Goal: Task Accomplishment & Management: Use online tool/utility

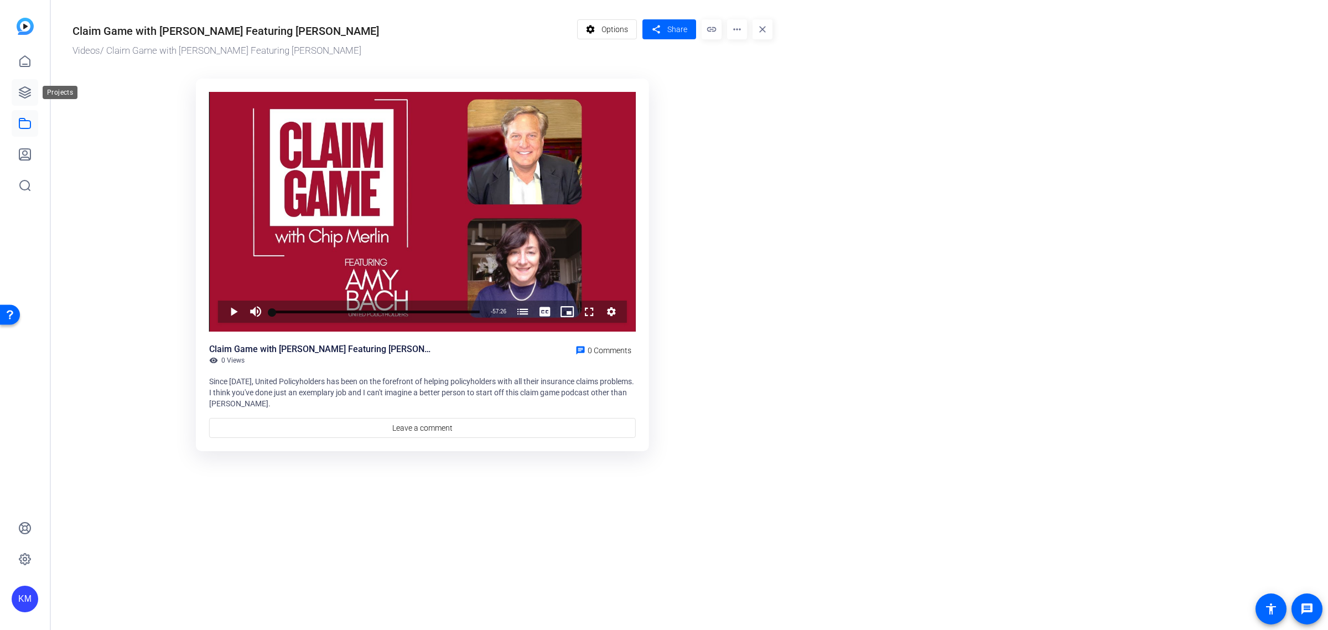
click at [22, 91] on icon at bounding box center [24, 92] width 11 height 11
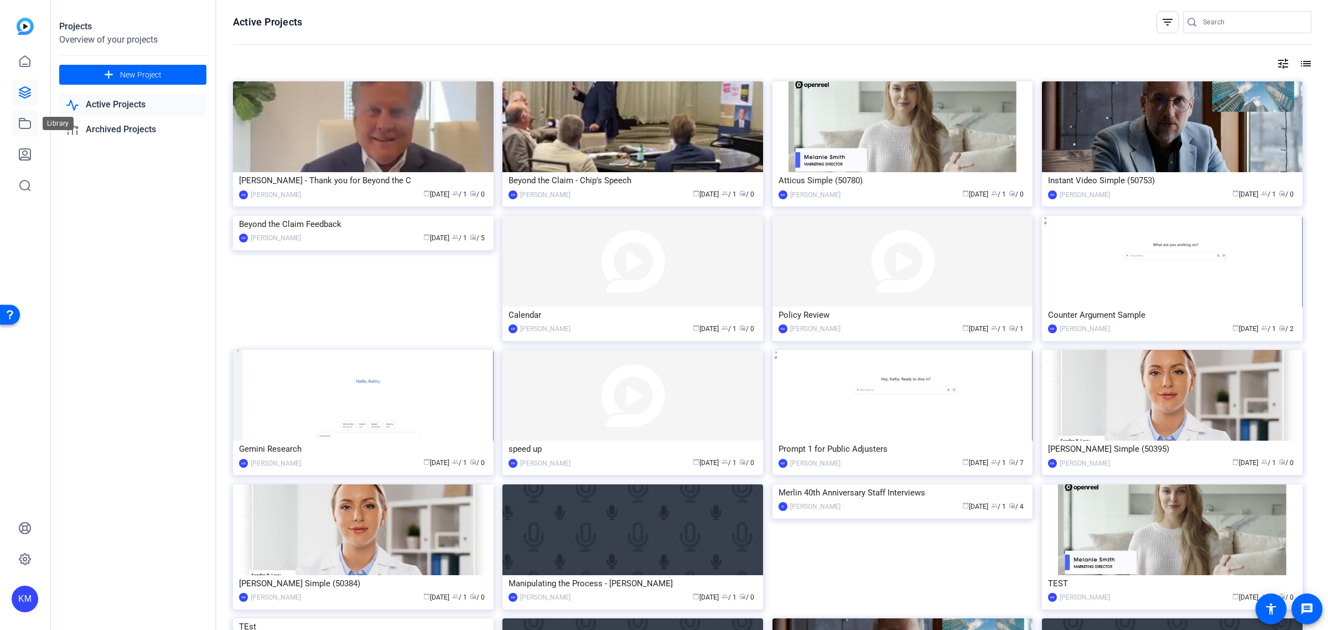
click at [25, 120] on icon at bounding box center [24, 123] width 11 height 10
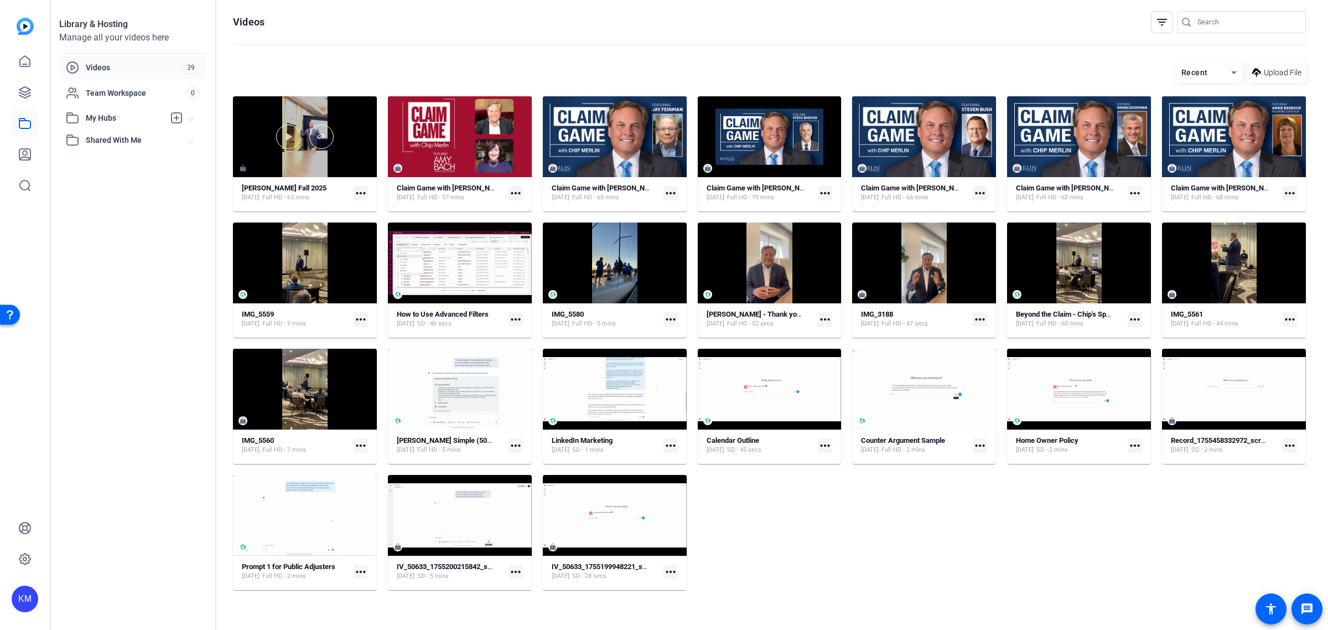
click at [352, 151] on div at bounding box center [305, 136] width 144 height 81
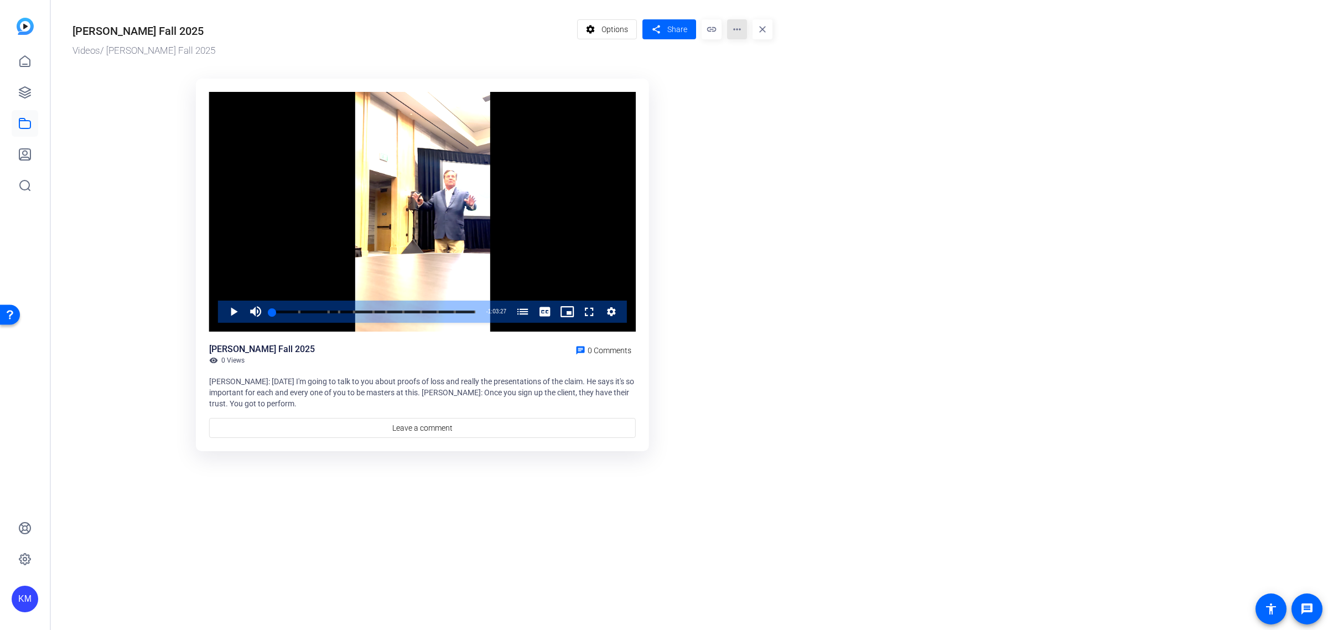
click at [736, 26] on mat-icon "more_horiz" at bounding box center [737, 29] width 20 height 20
click at [613, 28] on div at bounding box center [664, 315] width 1328 height 630
click at [614, 28] on span "Options" at bounding box center [614, 29] width 27 height 21
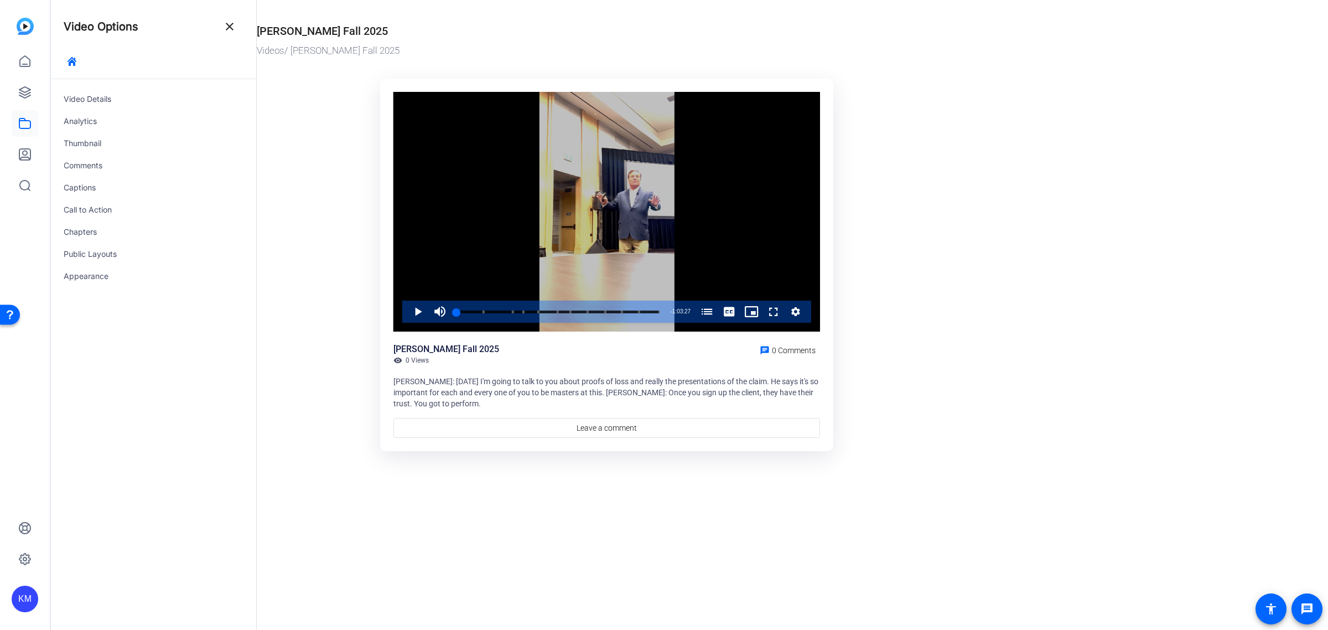
click at [797, 307] on icon "Video Player" at bounding box center [795, 311] width 11 height 13
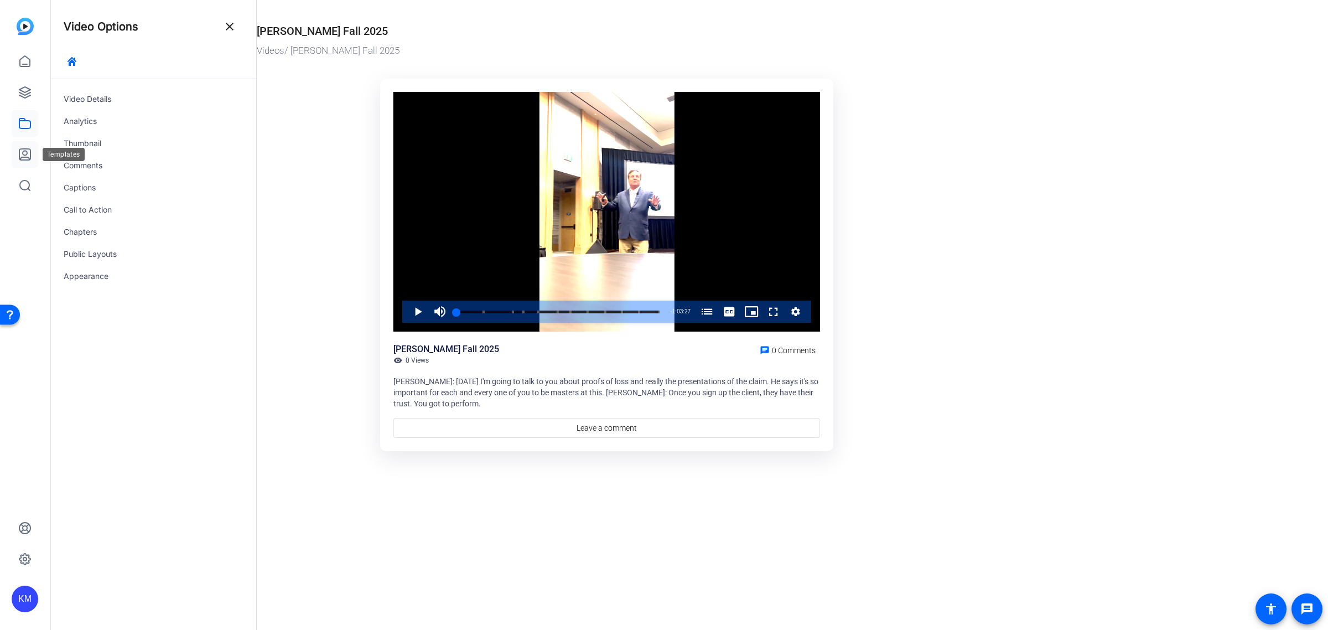
click at [25, 155] on icon at bounding box center [24, 154] width 11 height 11
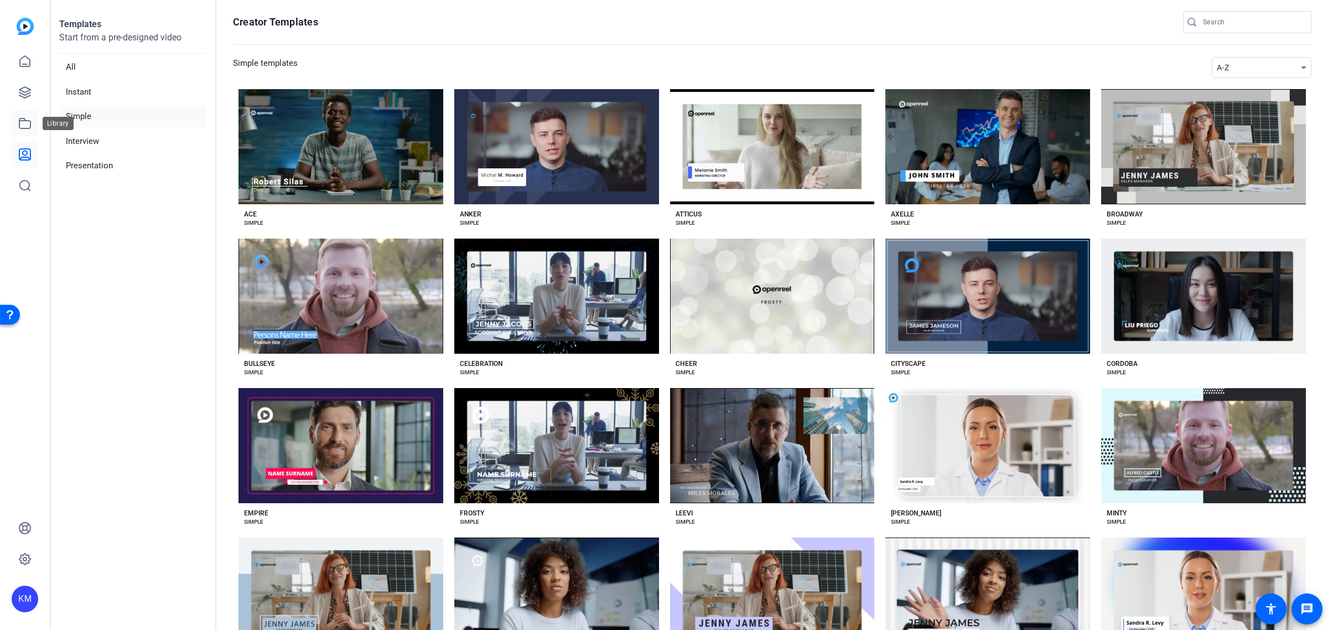
click at [23, 123] on icon at bounding box center [24, 123] width 13 height 13
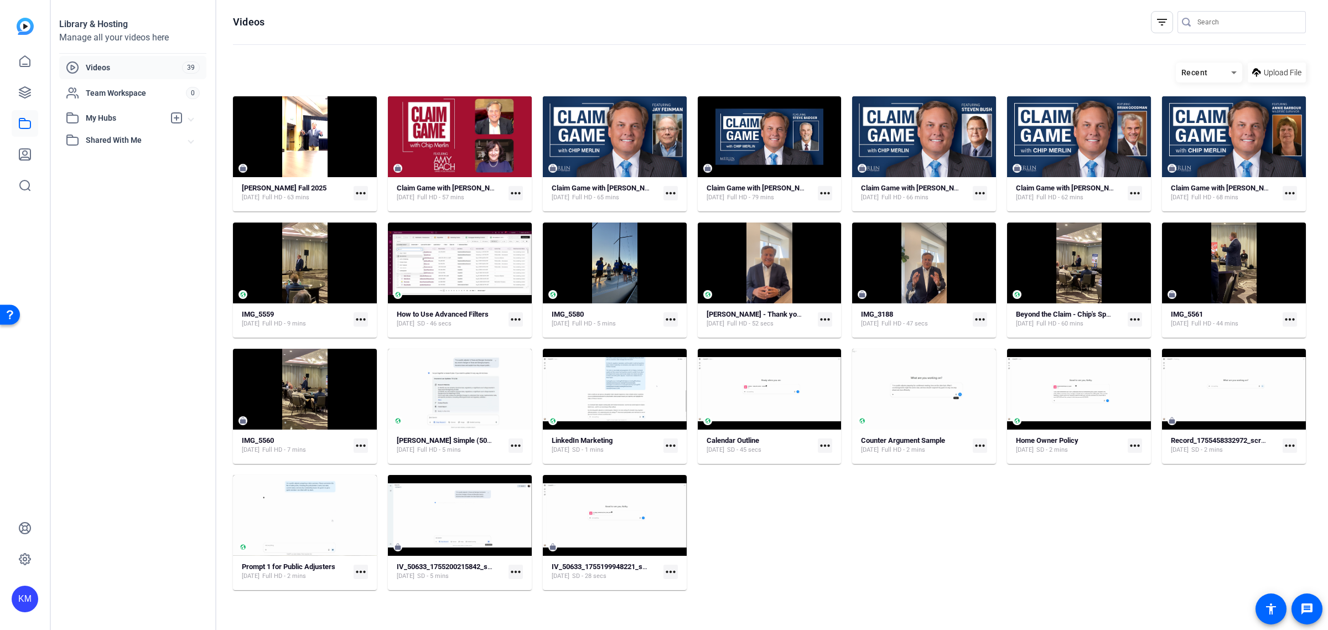
click at [360, 193] on mat-icon "more_horiz" at bounding box center [361, 193] width 14 height 14
click at [360, 193] on div at bounding box center [664, 315] width 1328 height 630
click at [1205, 23] on input "Search" at bounding box center [1247, 21] width 100 height 13
click at [27, 529] on icon at bounding box center [24, 527] width 11 height 11
click at [347, 141] on div at bounding box center [305, 137] width 144 height 24
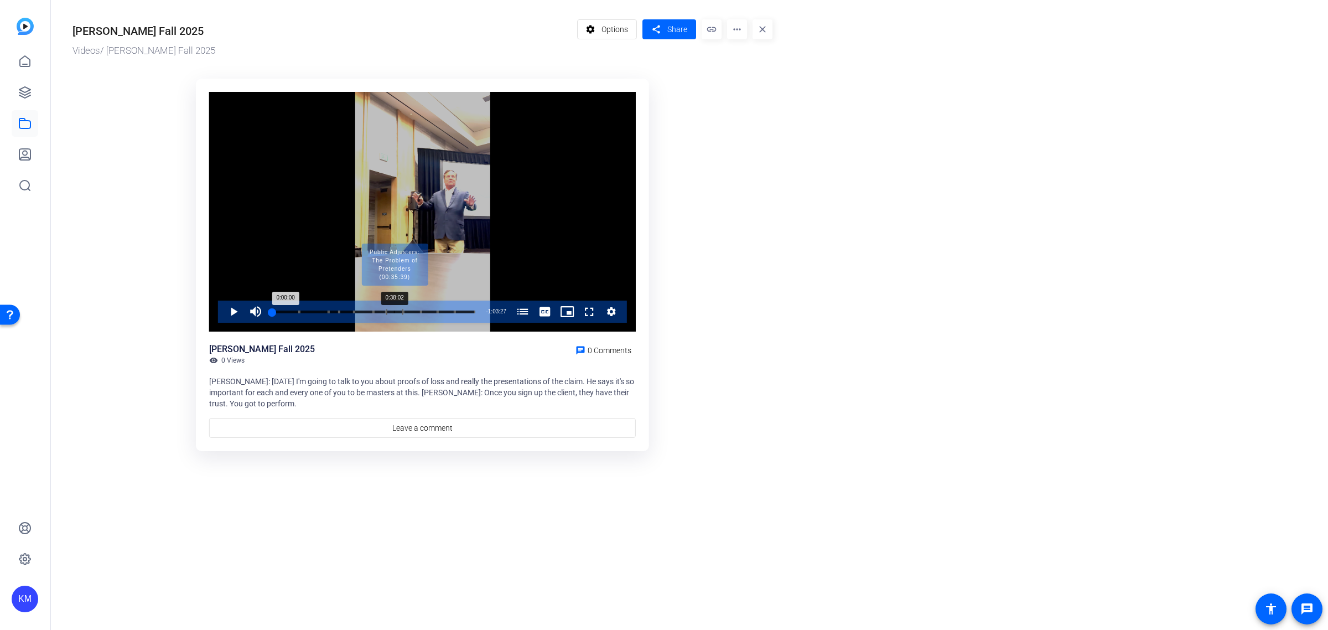
click at [393, 312] on div "Progress Bar" at bounding box center [394, 312] width 17 height 6
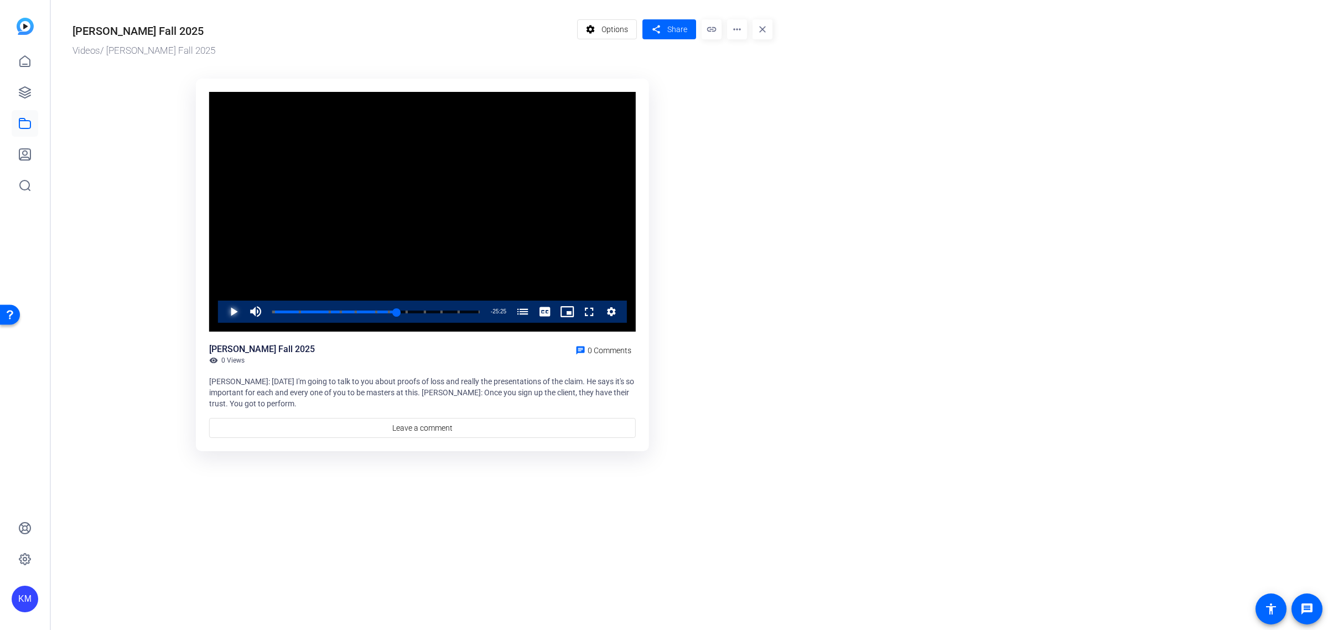
click at [222, 313] on span "Video Player" at bounding box center [222, 311] width 0 height 22
click at [432, 264] on video "Video Player" at bounding box center [422, 212] width 427 height 240
click at [32, 93] on link at bounding box center [25, 92] width 27 height 27
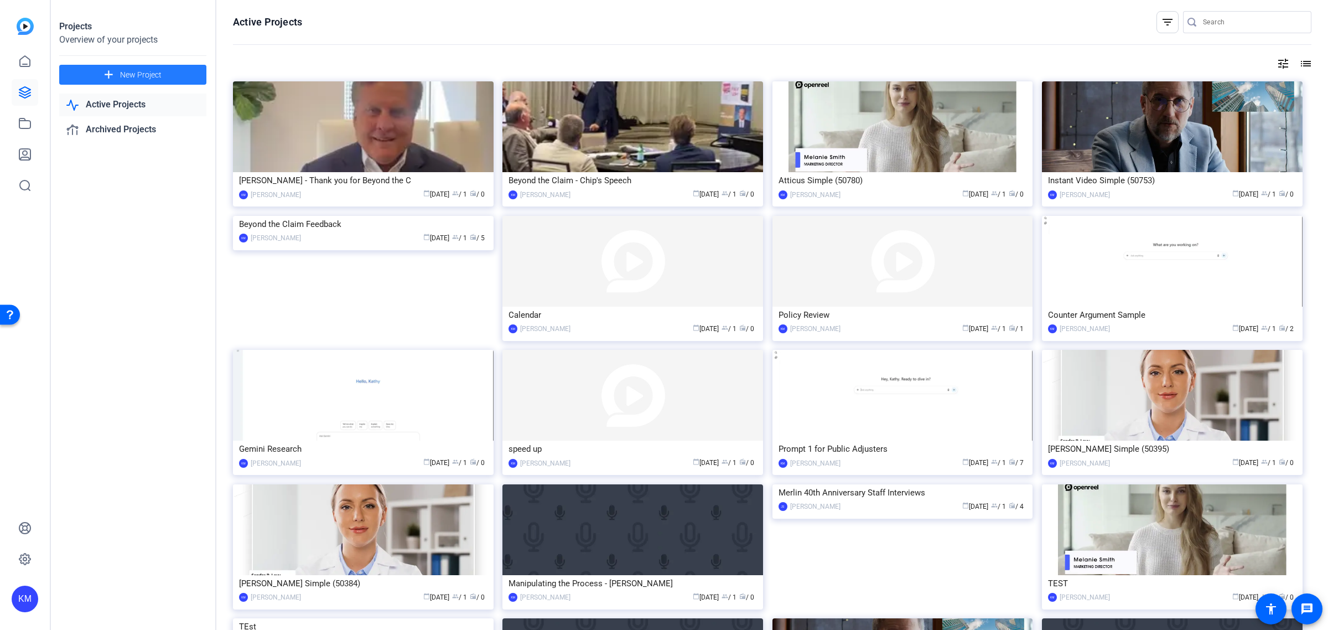
click at [114, 68] on mat-icon "add" at bounding box center [109, 75] width 14 height 14
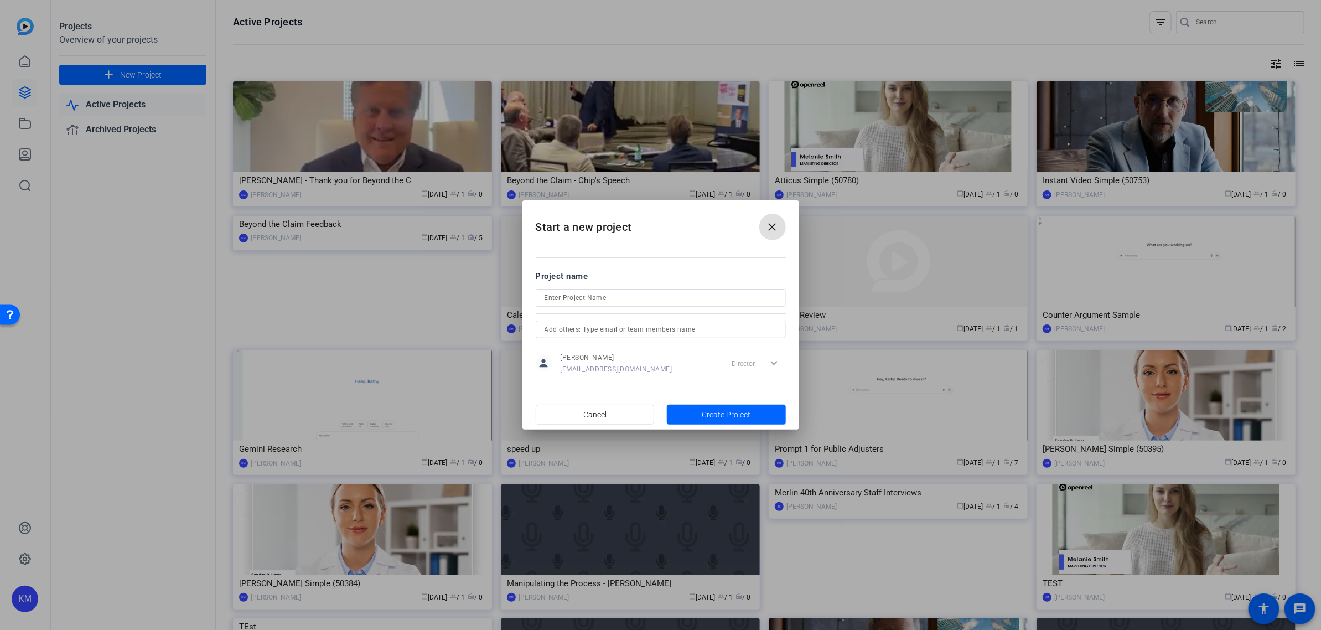
click at [631, 293] on input at bounding box center [660, 297] width 232 height 13
type input "[PERSON_NAME] Fall 2025"
click at [748, 417] on span "Create Project" at bounding box center [726, 415] width 49 height 12
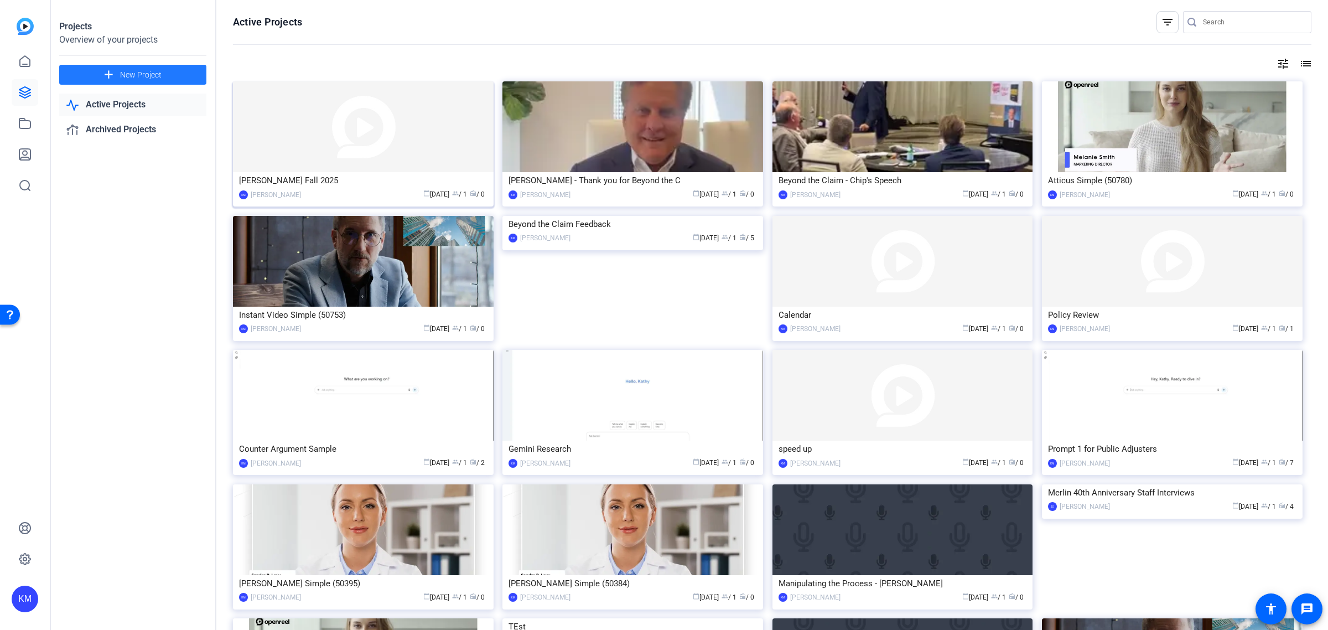
click at [435, 140] on img at bounding box center [363, 126] width 261 height 91
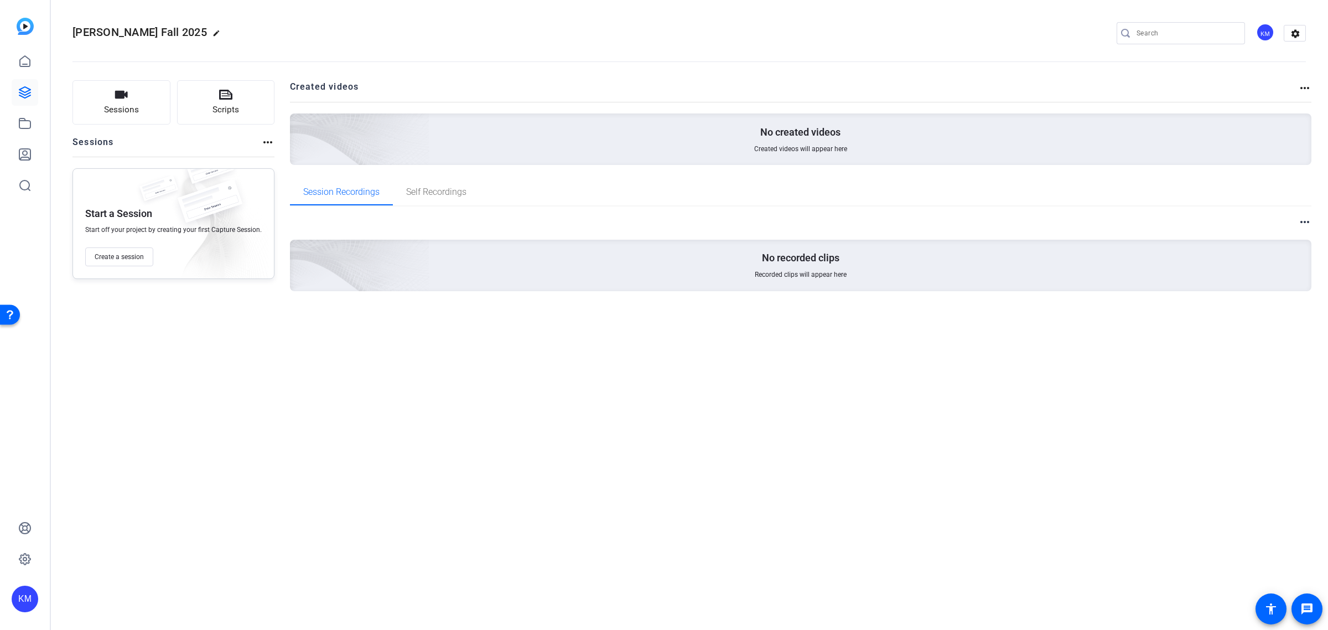
click at [262, 141] on mat-icon "more_horiz" at bounding box center [267, 142] width 13 height 13
click at [262, 141] on div at bounding box center [664, 315] width 1328 height 630
click at [1304, 93] on mat-icon "more_horiz" at bounding box center [1304, 87] width 13 height 13
click at [1304, 92] on div at bounding box center [664, 315] width 1328 height 630
click at [130, 96] on button "Sessions" at bounding box center [121, 102] width 98 height 44
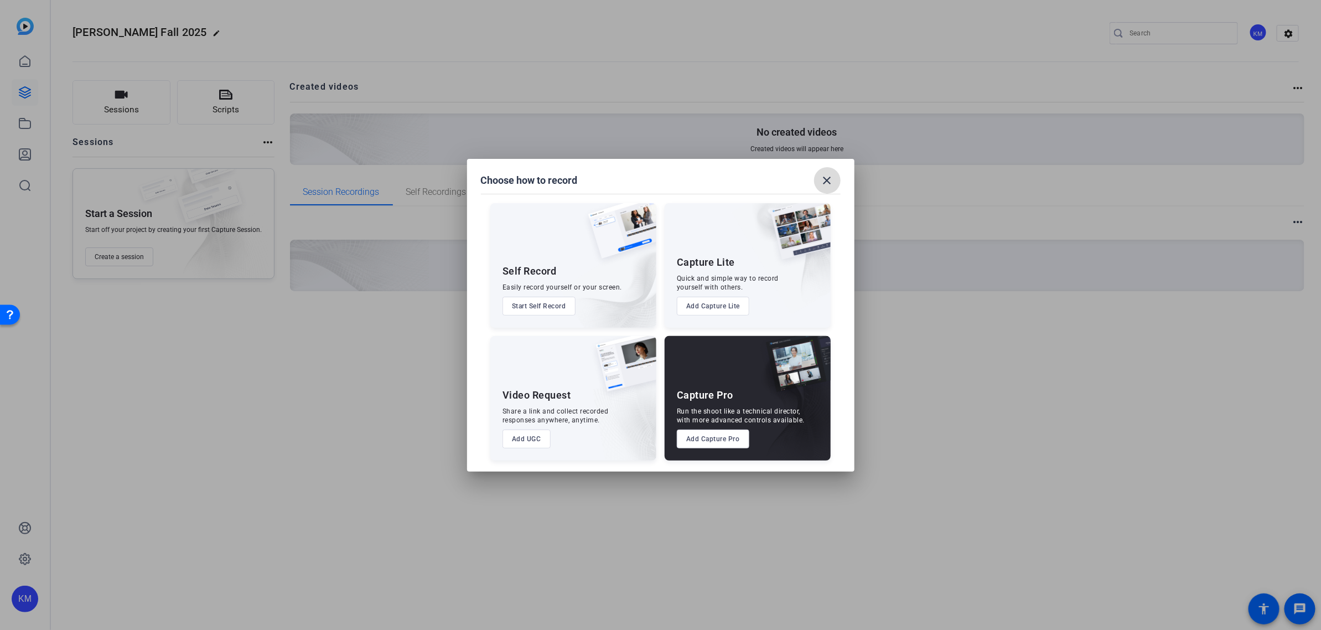
click at [826, 180] on mat-icon "close" at bounding box center [827, 180] width 13 height 13
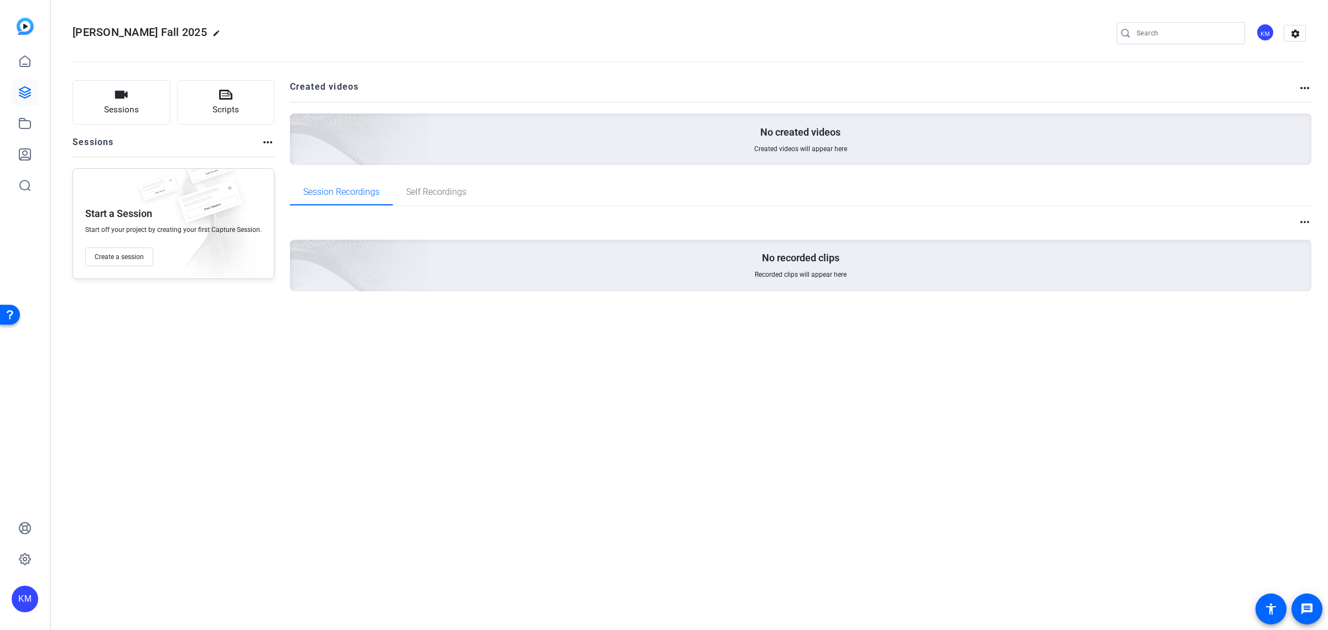
click at [1304, 223] on mat-icon "more_horiz" at bounding box center [1304, 221] width 13 height 13
click at [1304, 223] on div at bounding box center [664, 315] width 1328 height 630
click at [1298, 34] on mat-icon "settings" at bounding box center [1295, 33] width 22 height 17
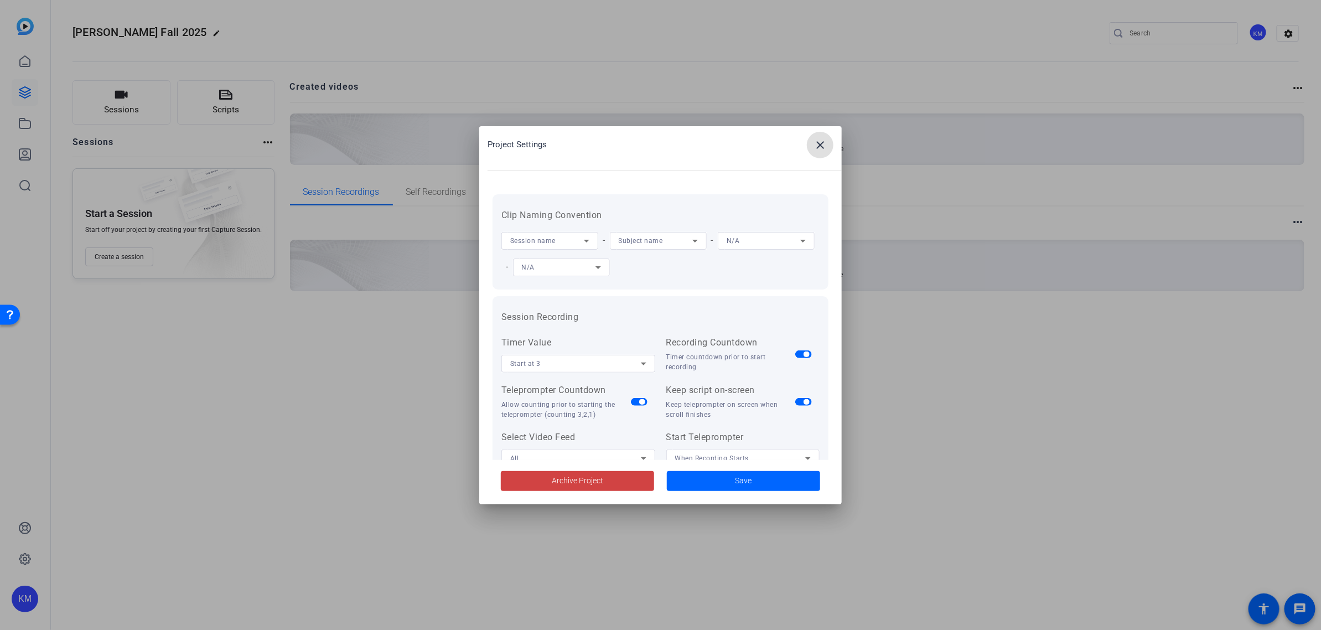
click at [825, 139] on mat-icon "close" at bounding box center [819, 144] width 13 height 13
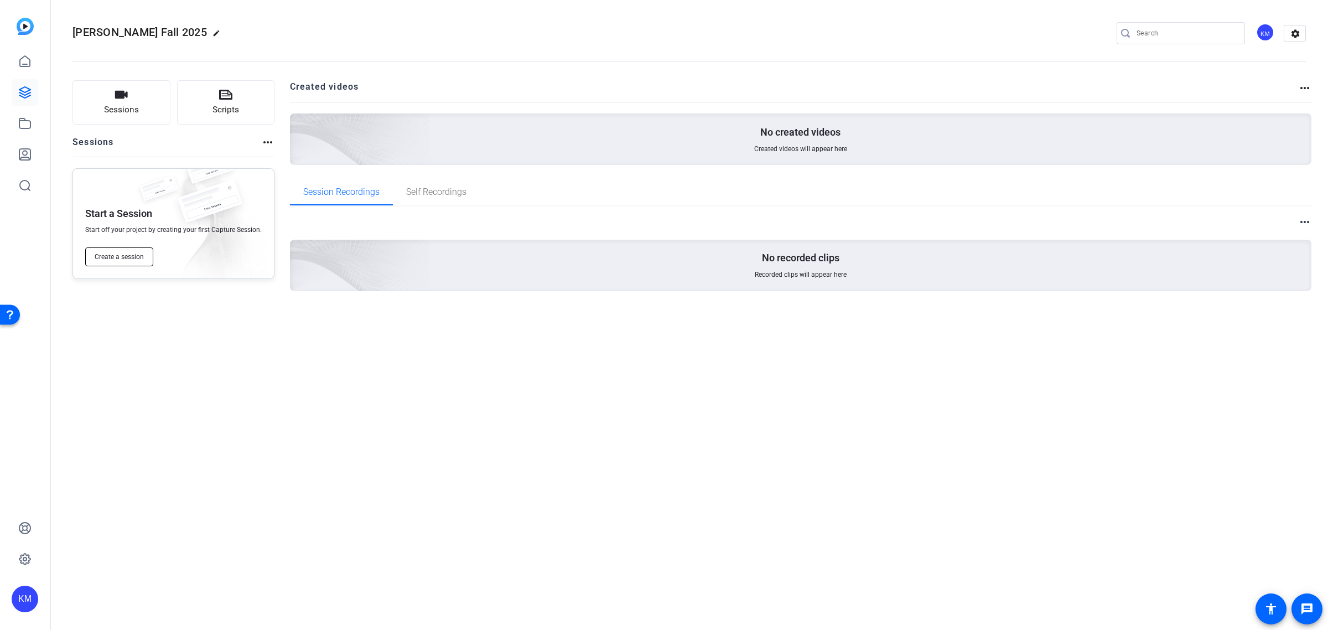
click at [129, 252] on span "Create a session" at bounding box center [119, 256] width 49 height 9
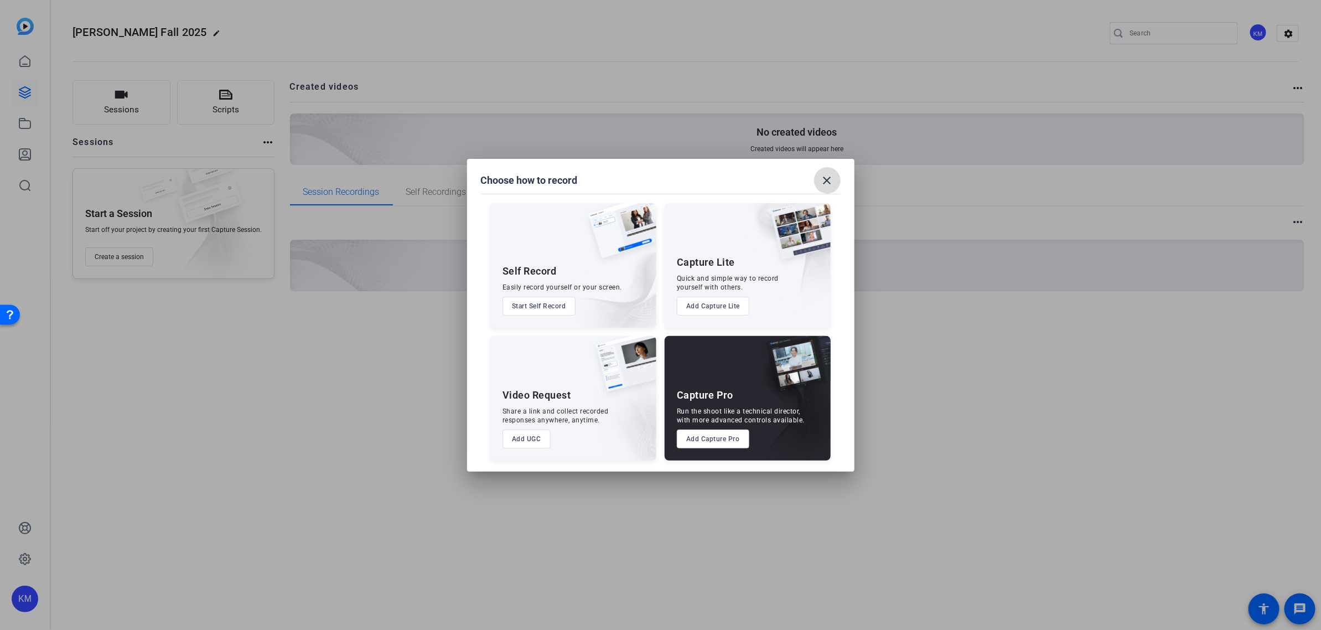
click at [823, 178] on mat-icon "close" at bounding box center [827, 180] width 13 height 13
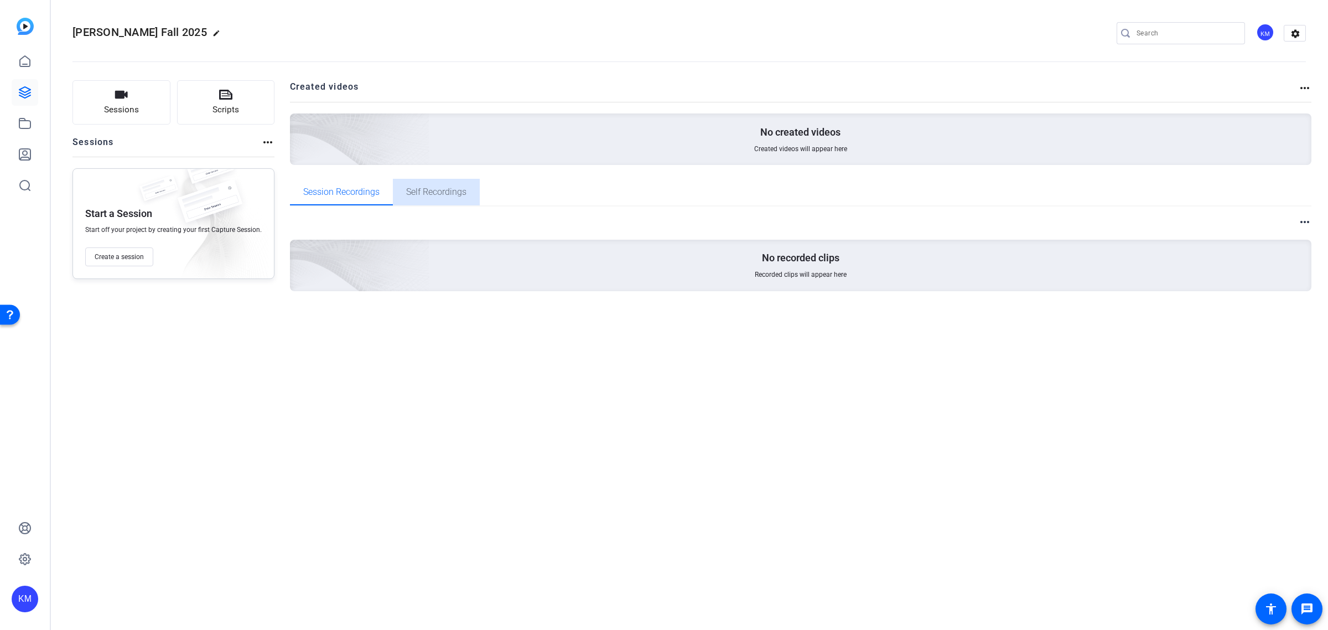
click at [442, 193] on span "Self Recordings" at bounding box center [436, 192] width 60 height 9
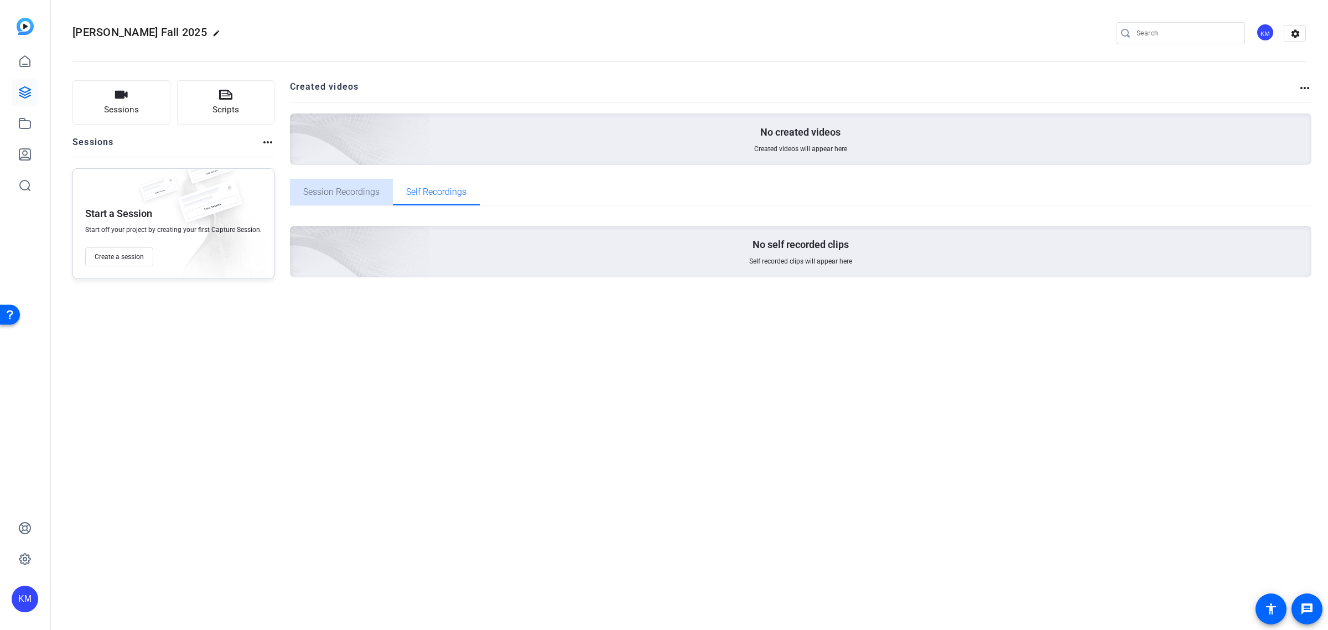
click at [350, 189] on span "Session Recordings" at bounding box center [341, 192] width 76 height 9
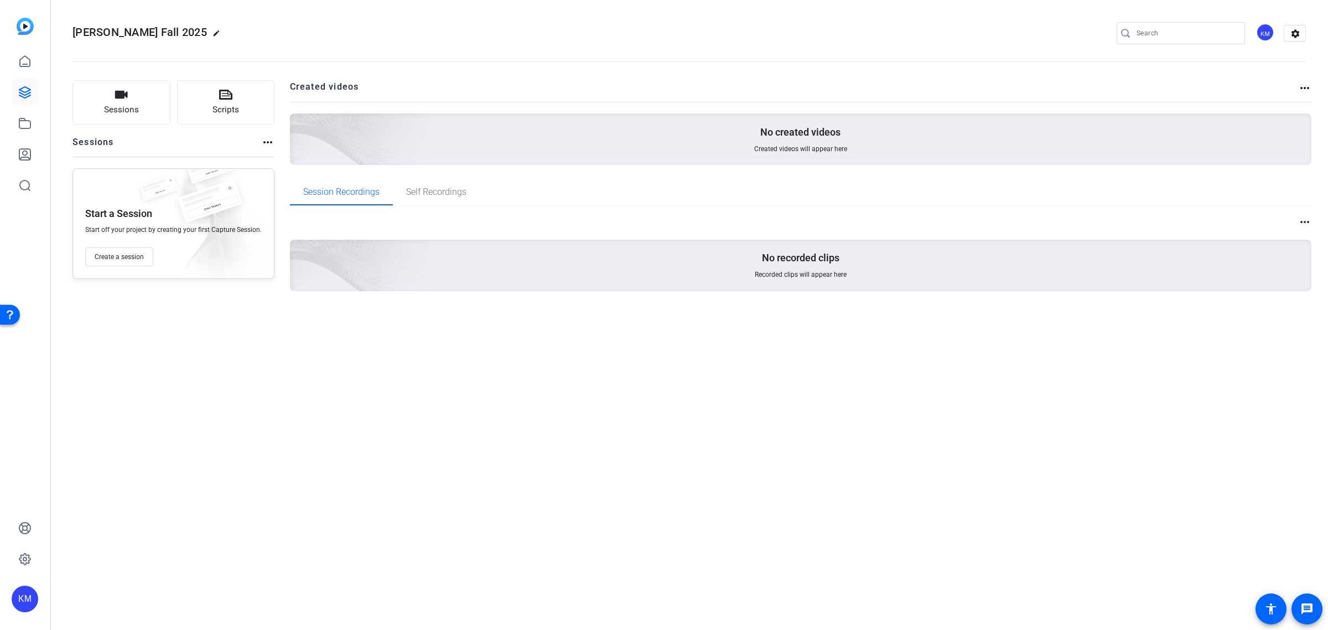
click at [262, 144] on mat-icon "more_horiz" at bounding box center [267, 142] width 13 height 13
click at [287, 156] on span "View Archived Sessions" at bounding box center [305, 158] width 75 height 13
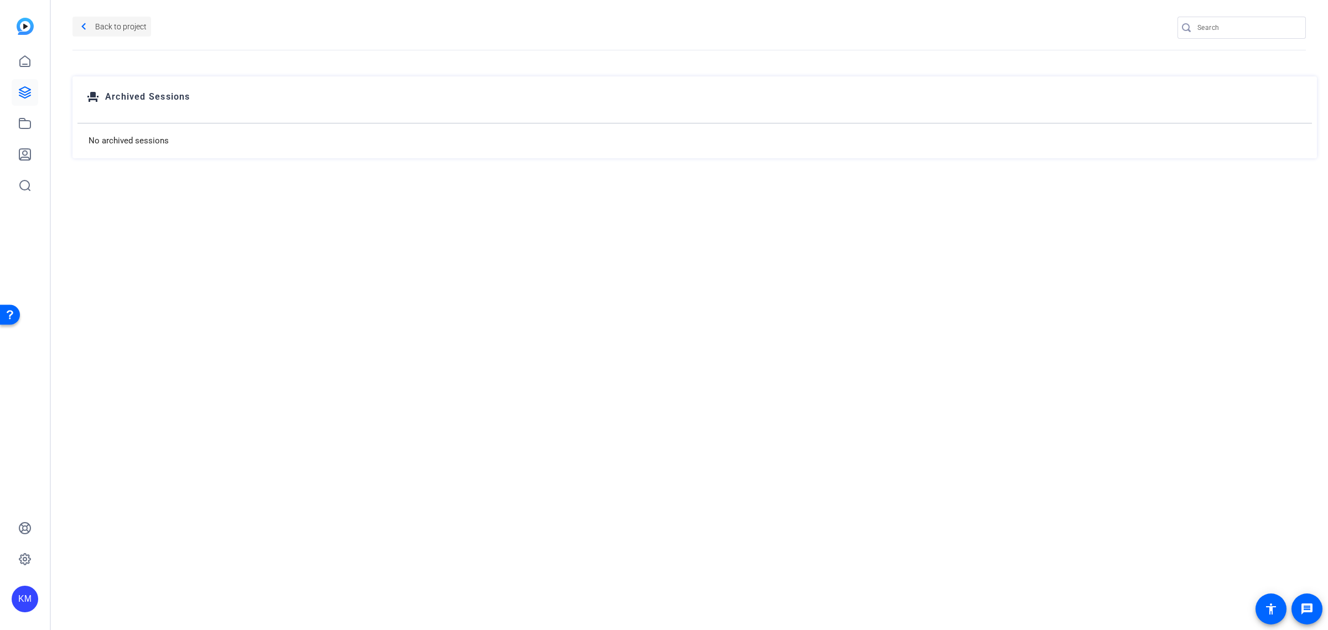
click at [106, 30] on span "Back to project" at bounding box center [120, 27] width 51 height 18
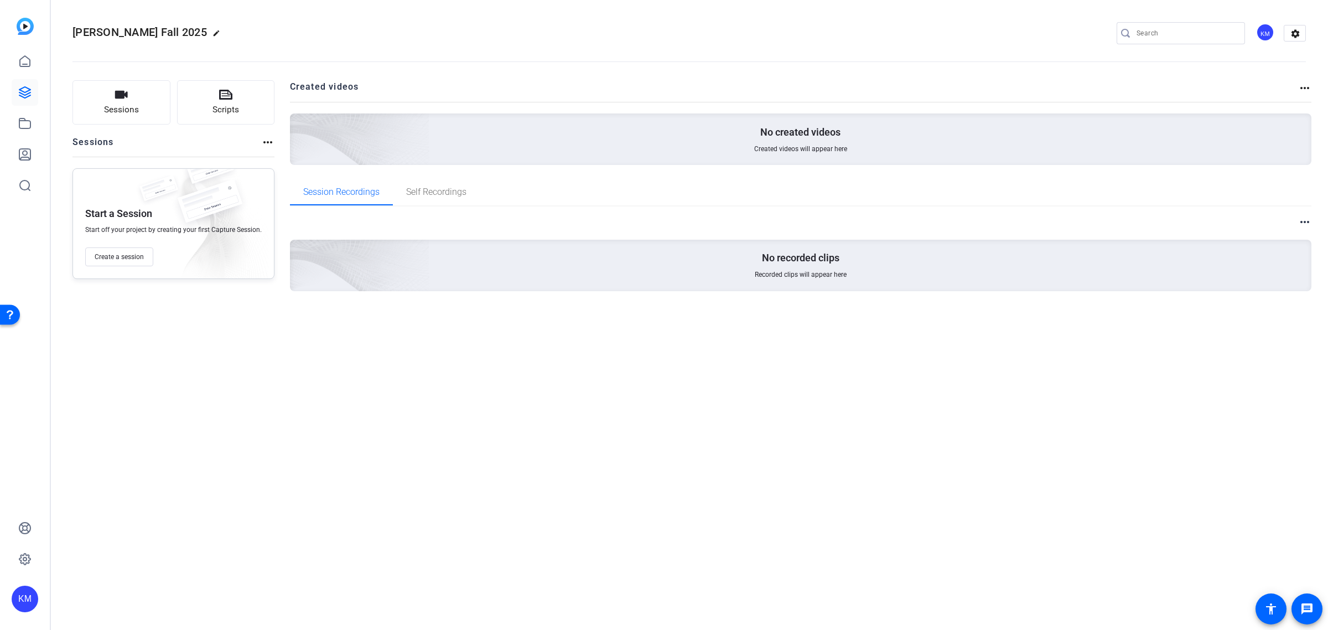
click at [540, 186] on div "Session Recordings Self Recordings" at bounding box center [801, 192] width 1022 height 27
click at [1301, 89] on mat-icon "more_horiz" at bounding box center [1304, 87] width 13 height 13
click at [1304, 89] on div at bounding box center [664, 315] width 1328 height 630
click at [1298, 33] on mat-icon "settings" at bounding box center [1295, 33] width 22 height 17
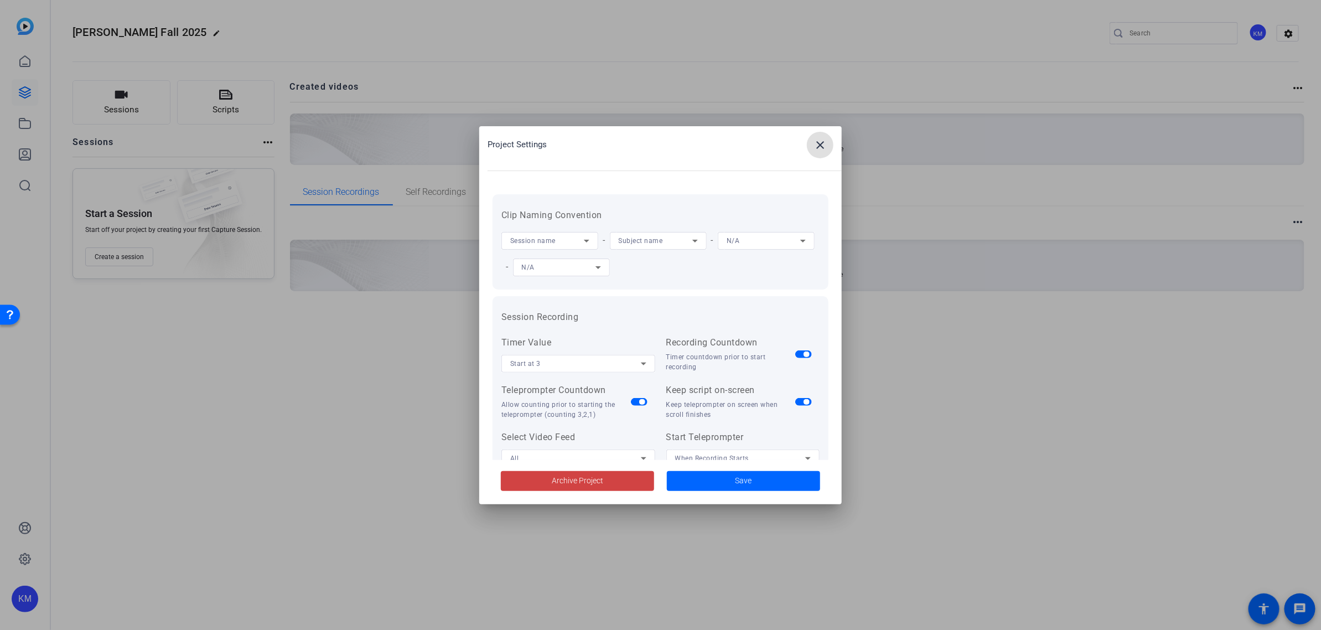
click at [818, 141] on mat-icon "close" at bounding box center [819, 144] width 13 height 13
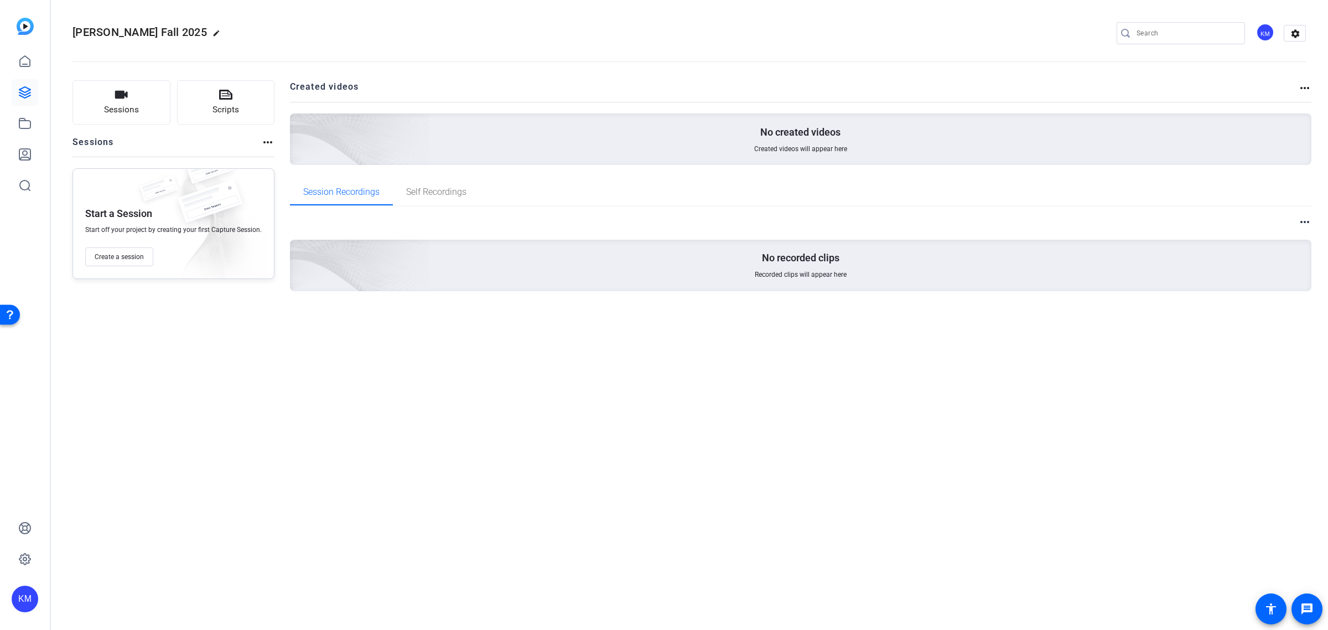
click at [739, 133] on div "No created videos Created videos will appear here" at bounding box center [801, 138] width 1022 height 51
click at [701, 256] on div "No recorded clips Recorded clips will appear here" at bounding box center [801, 265] width 1022 height 51
click at [701, 259] on div "No recorded clips Recorded clips will appear here" at bounding box center [801, 265] width 1022 height 51
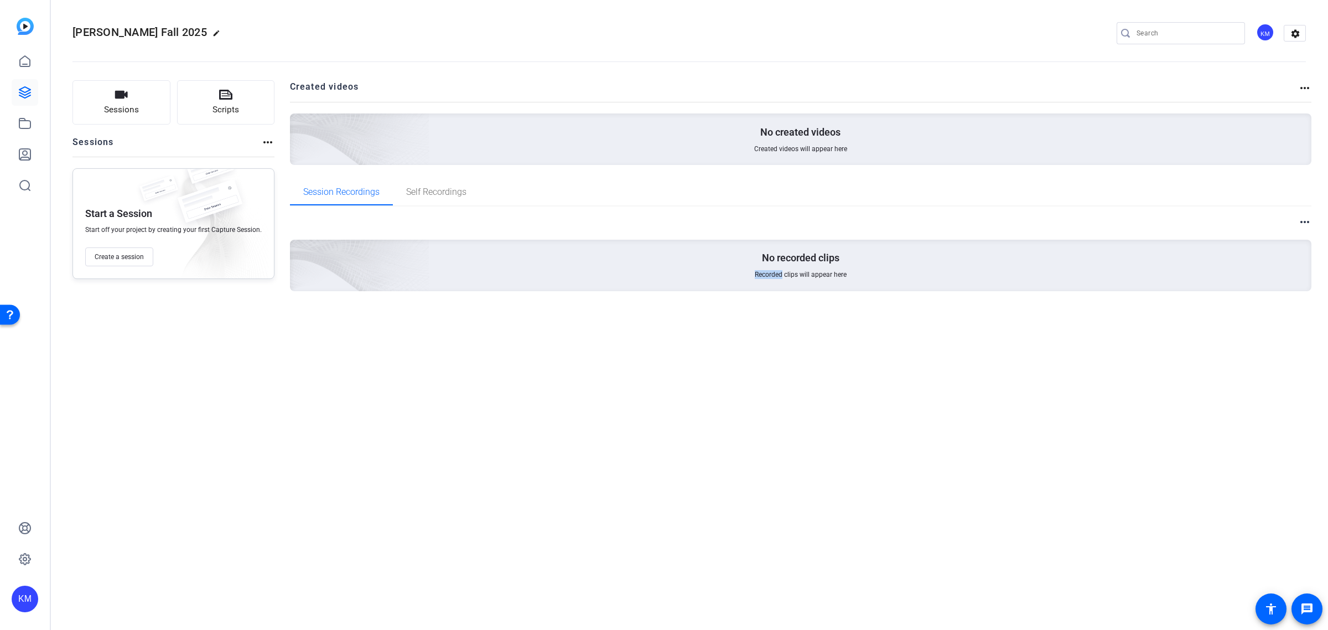
click at [266, 143] on mat-icon "more_horiz" at bounding box center [267, 142] width 13 height 13
click at [266, 143] on div at bounding box center [664, 315] width 1328 height 630
click at [23, 121] on icon at bounding box center [24, 123] width 11 height 10
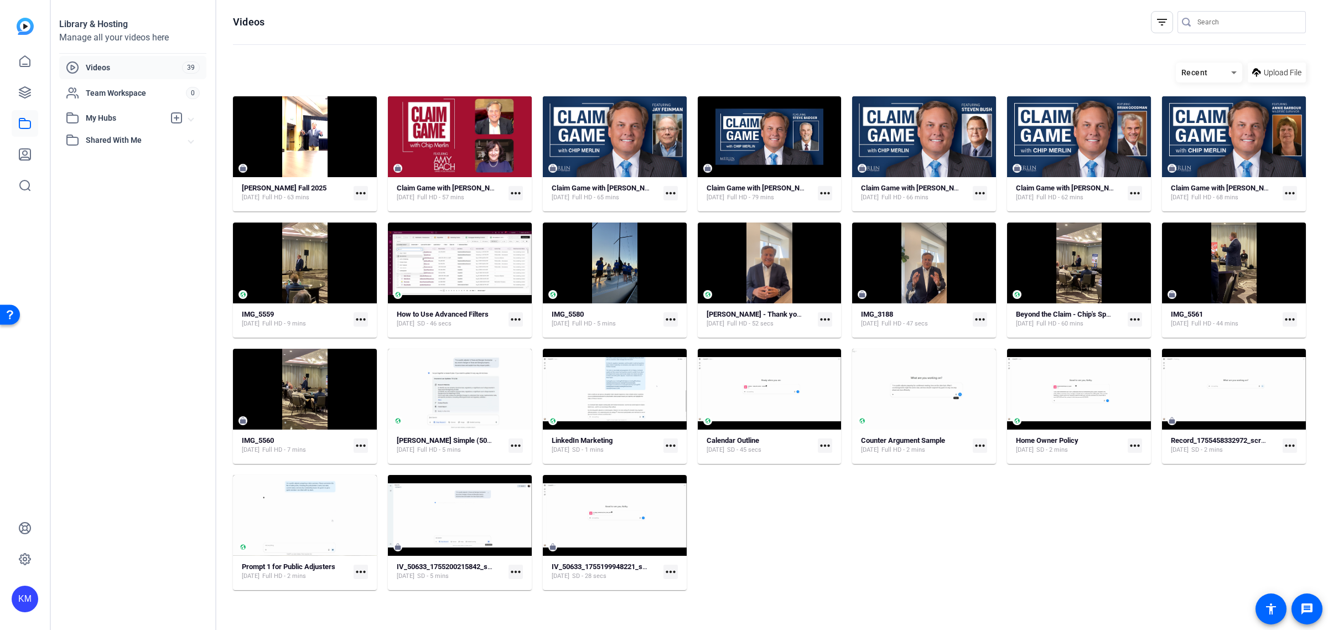
click at [360, 190] on mat-icon "more_horiz" at bounding box center [361, 193] width 14 height 14
click at [360, 190] on div at bounding box center [664, 315] width 1328 height 630
drag, startPoint x: 352, startPoint y: 136, endPoint x: 350, endPoint y: 119, distance: 17.3
click at [350, 119] on div at bounding box center [305, 136] width 144 height 81
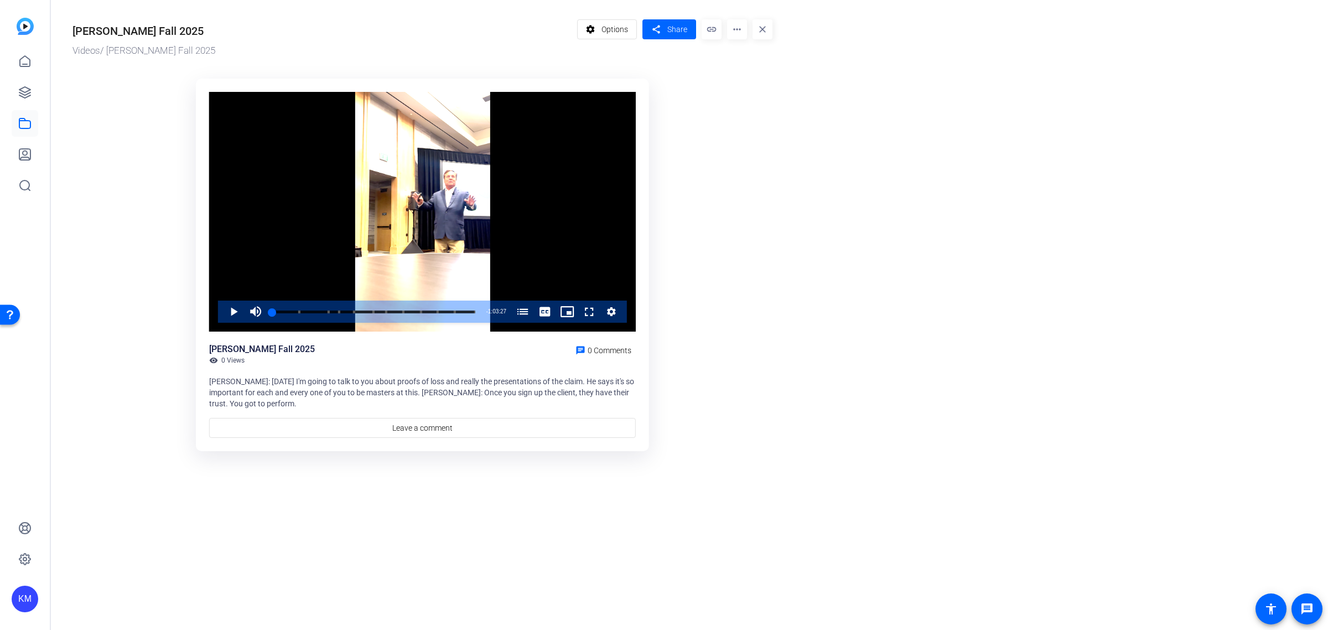
click at [734, 31] on mat-icon "more_horiz" at bounding box center [737, 29] width 20 height 20
click at [618, 29] on div at bounding box center [664, 315] width 1328 height 630
click at [618, 29] on span "Options" at bounding box center [614, 29] width 27 height 21
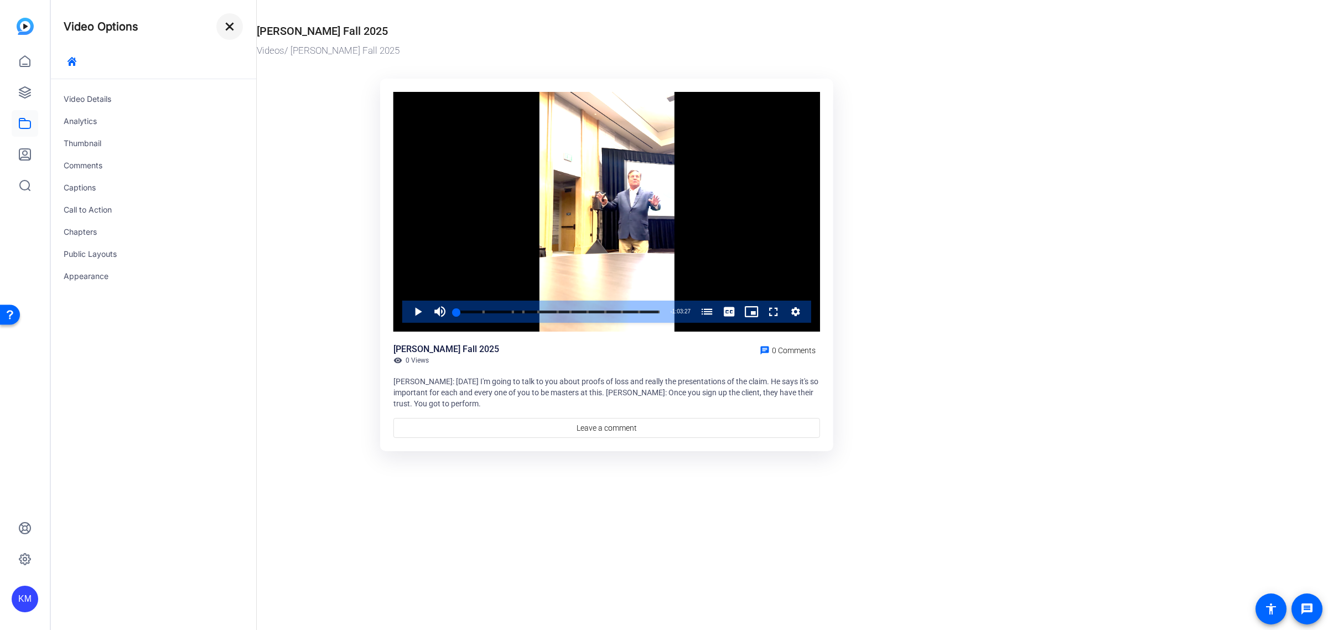
click at [228, 31] on mat-icon "close" at bounding box center [229, 26] width 13 height 13
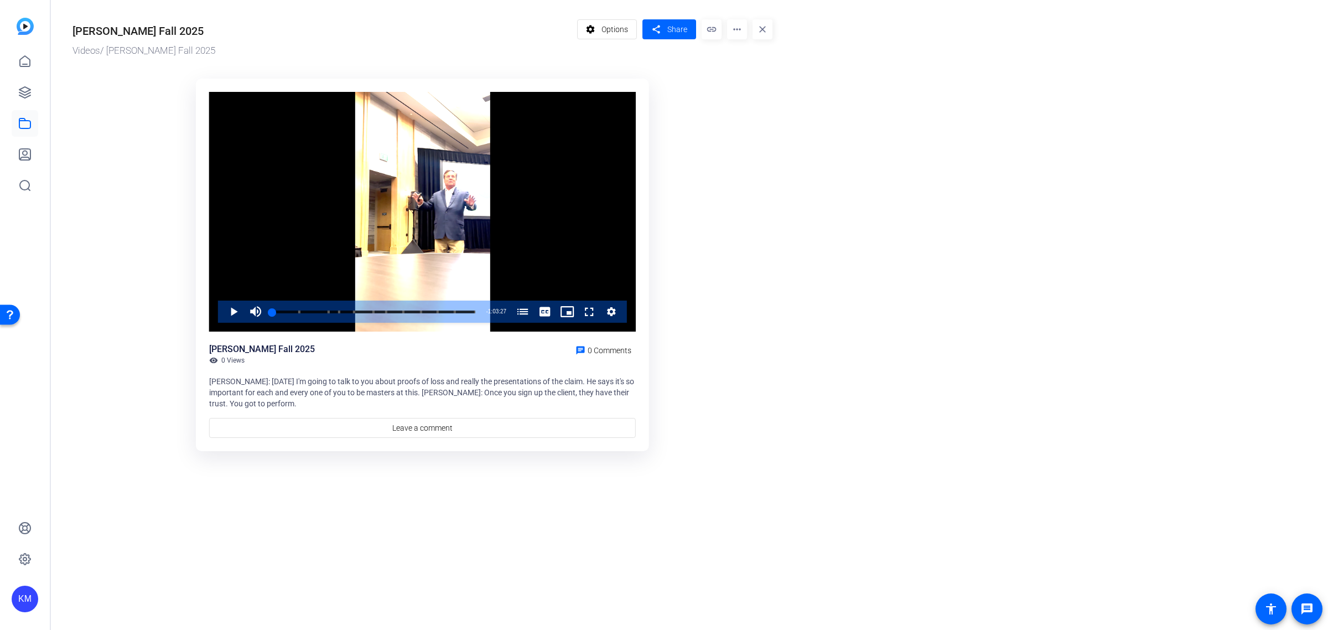
click at [26, 28] on img at bounding box center [25, 26] width 17 height 17
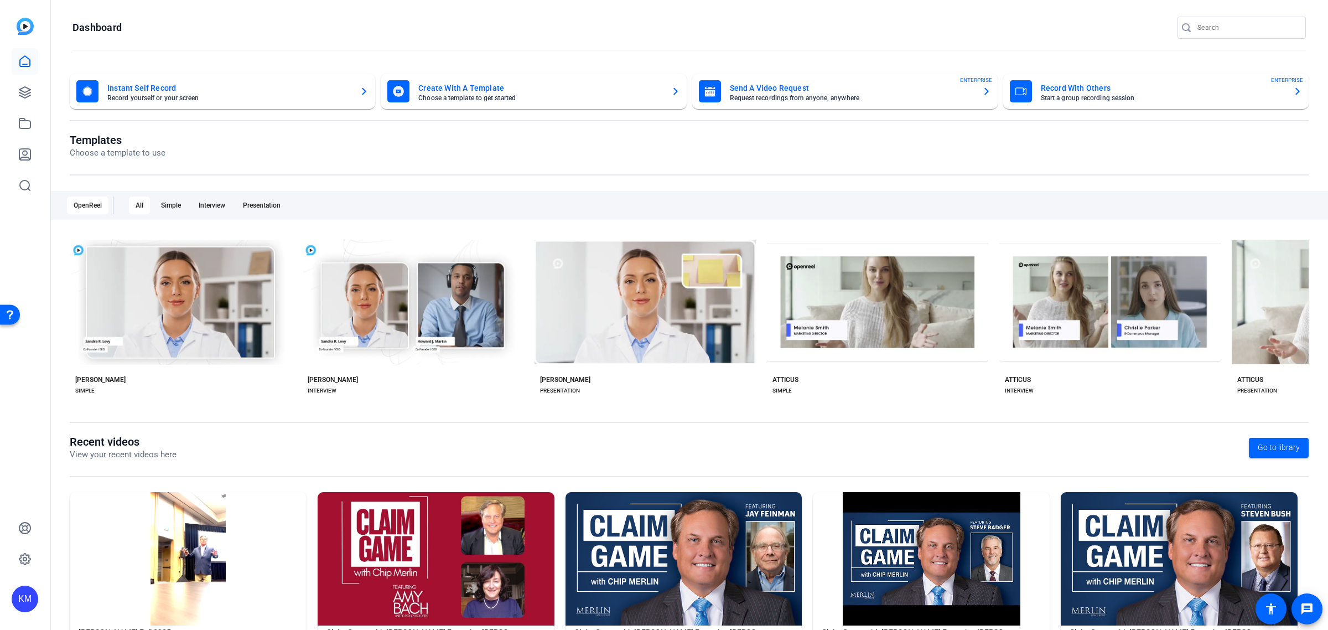
click at [212, 531] on img at bounding box center [188, 558] width 237 height 133
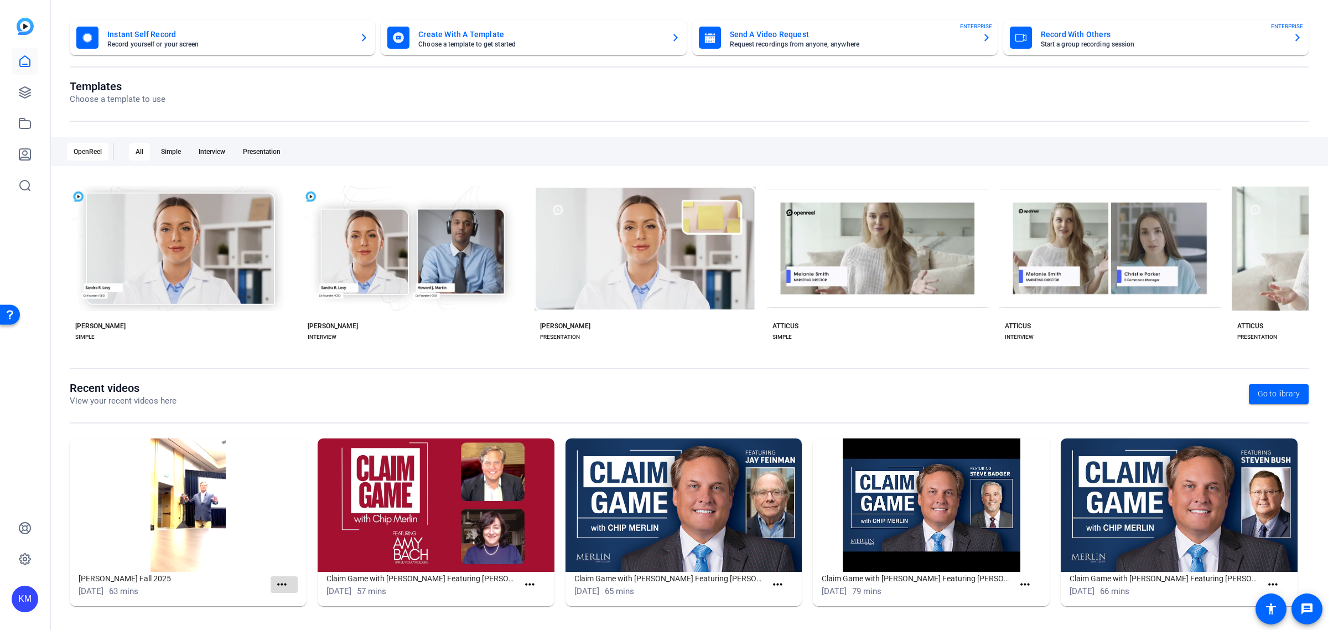
click at [279, 585] on mat-icon "more_horiz" at bounding box center [282, 585] width 14 height 14
click at [499, 119] on div at bounding box center [664, 315] width 1328 height 630
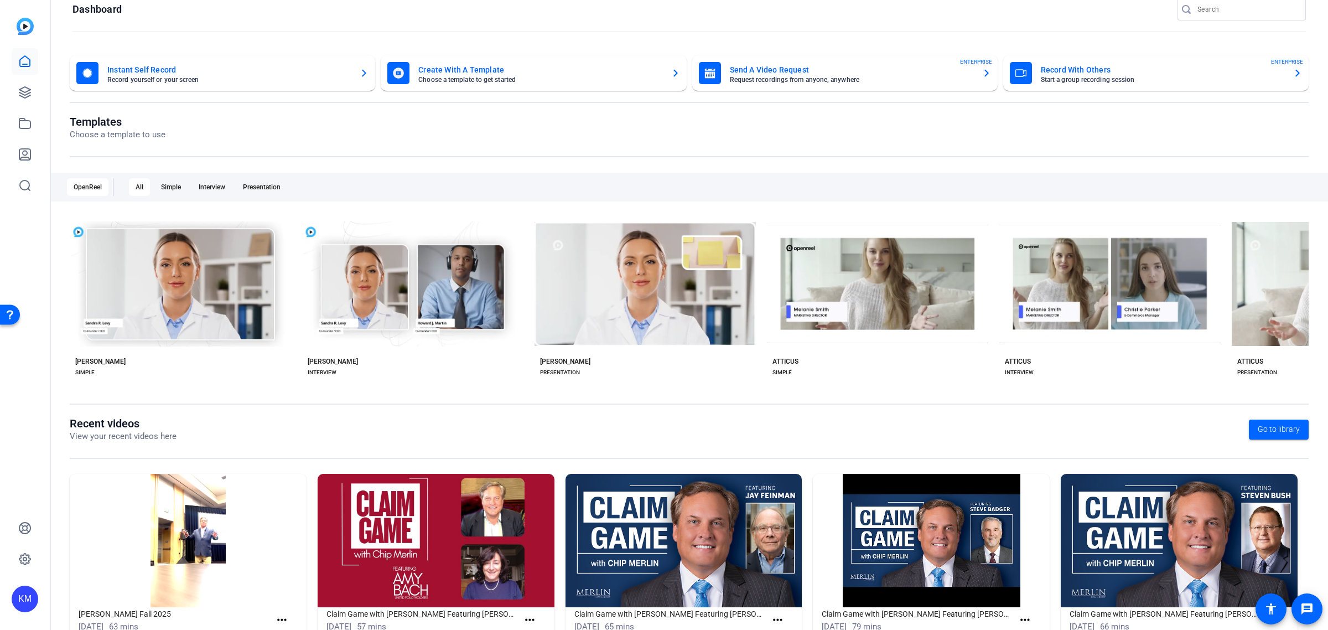
scroll to position [0, 0]
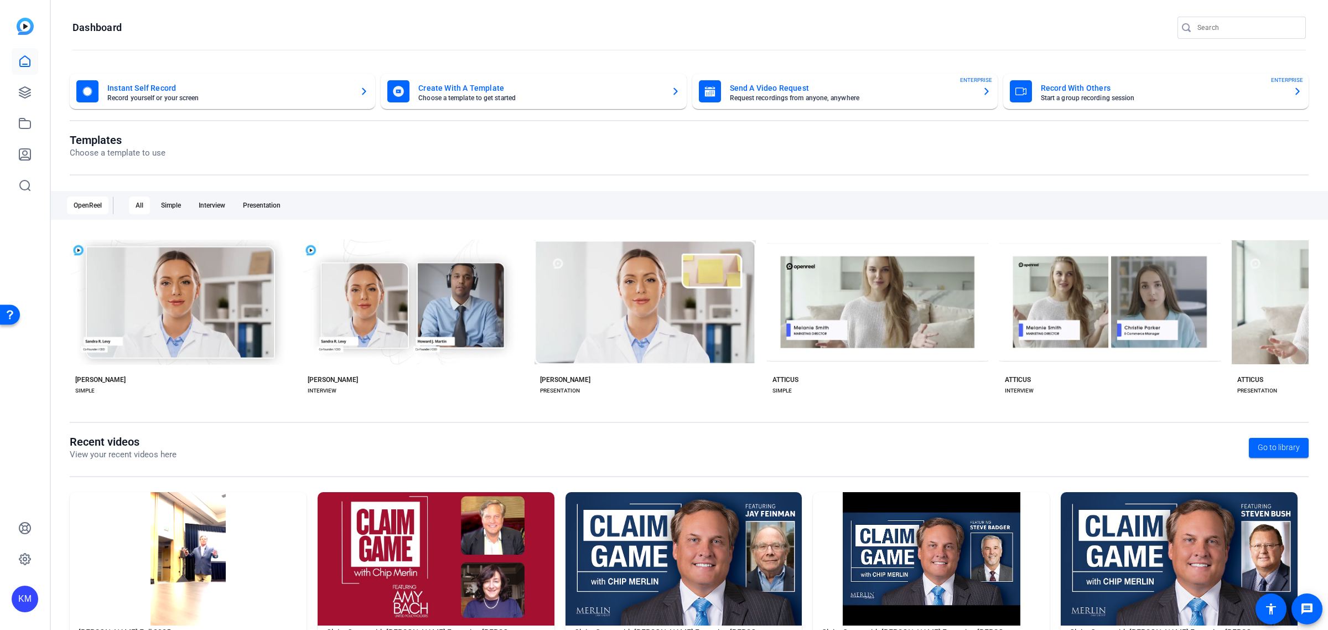
click at [558, 86] on mat-card-title "Create With A Template" at bounding box center [539, 87] width 243 height 13
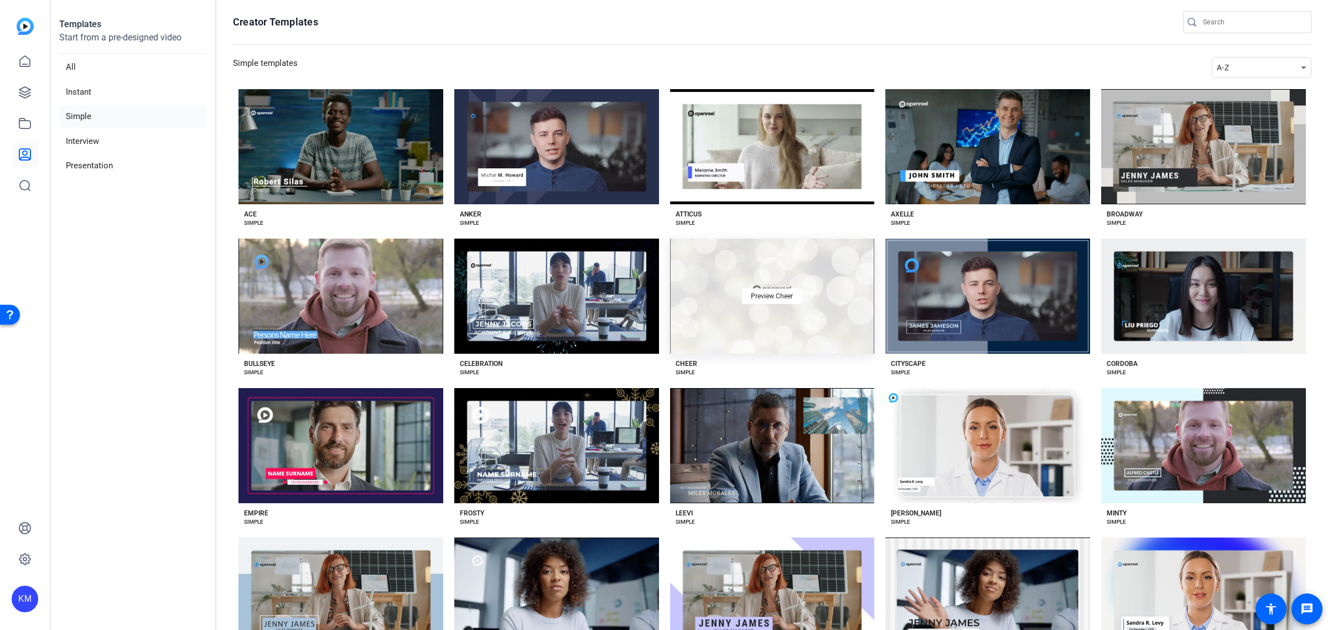
click at [764, 283] on div "Preview Cheer" at bounding box center [772, 295] width 205 height 115
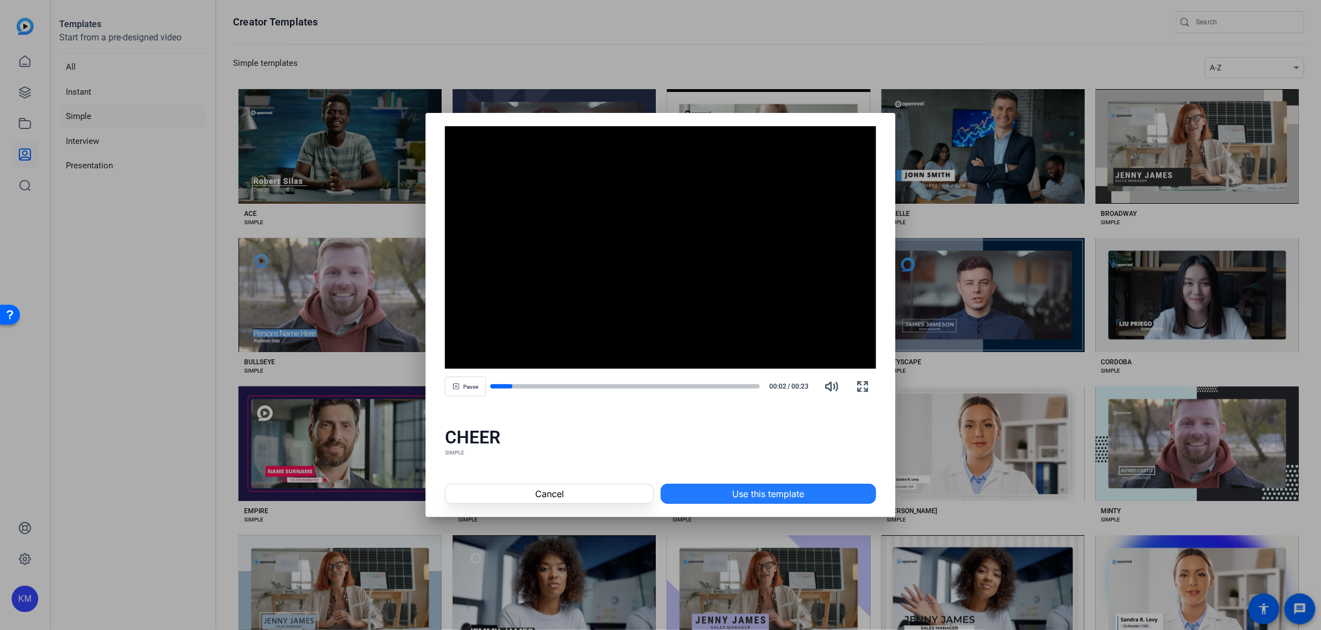
click at [814, 492] on span at bounding box center [768, 493] width 214 height 27
